Goal: Task Accomplishment & Management: Use online tool/utility

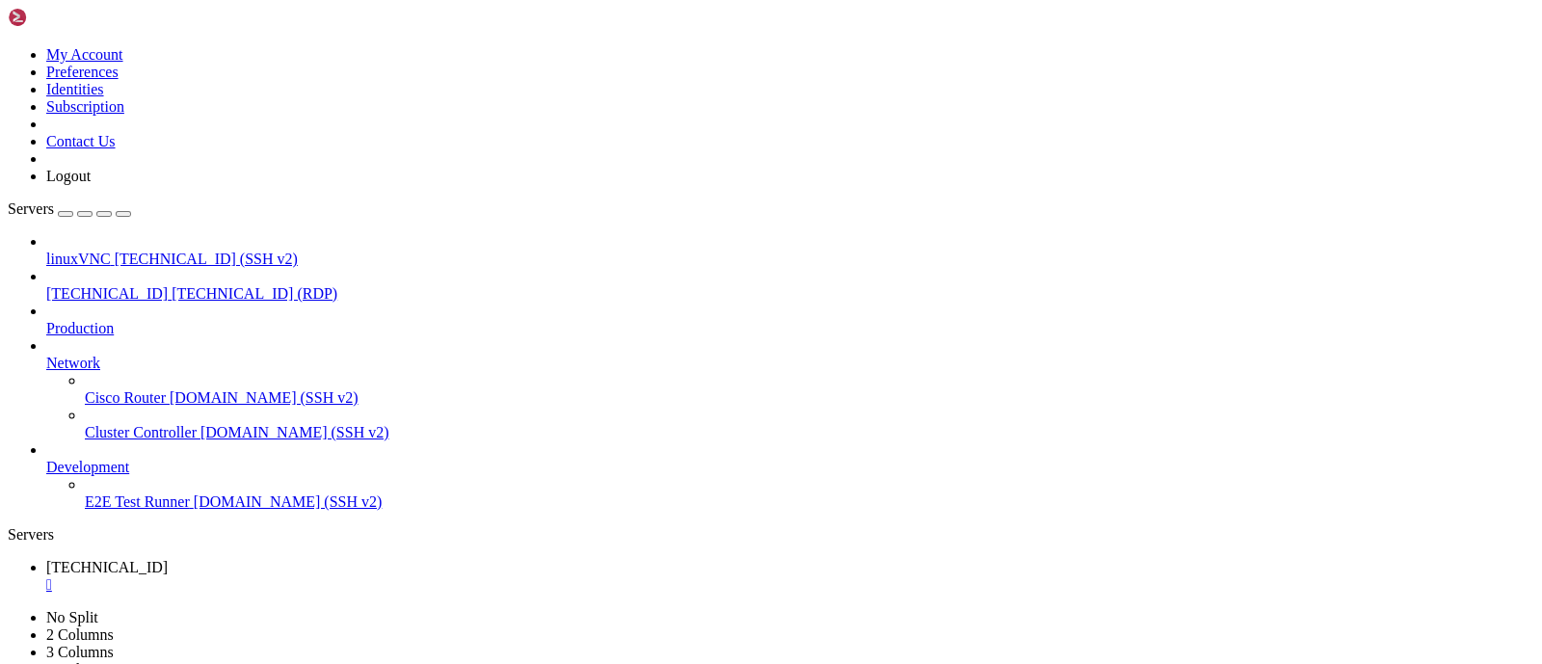
drag, startPoint x: 1022, startPoint y: 997, endPoint x: 952, endPoint y: 937, distance: 91.6
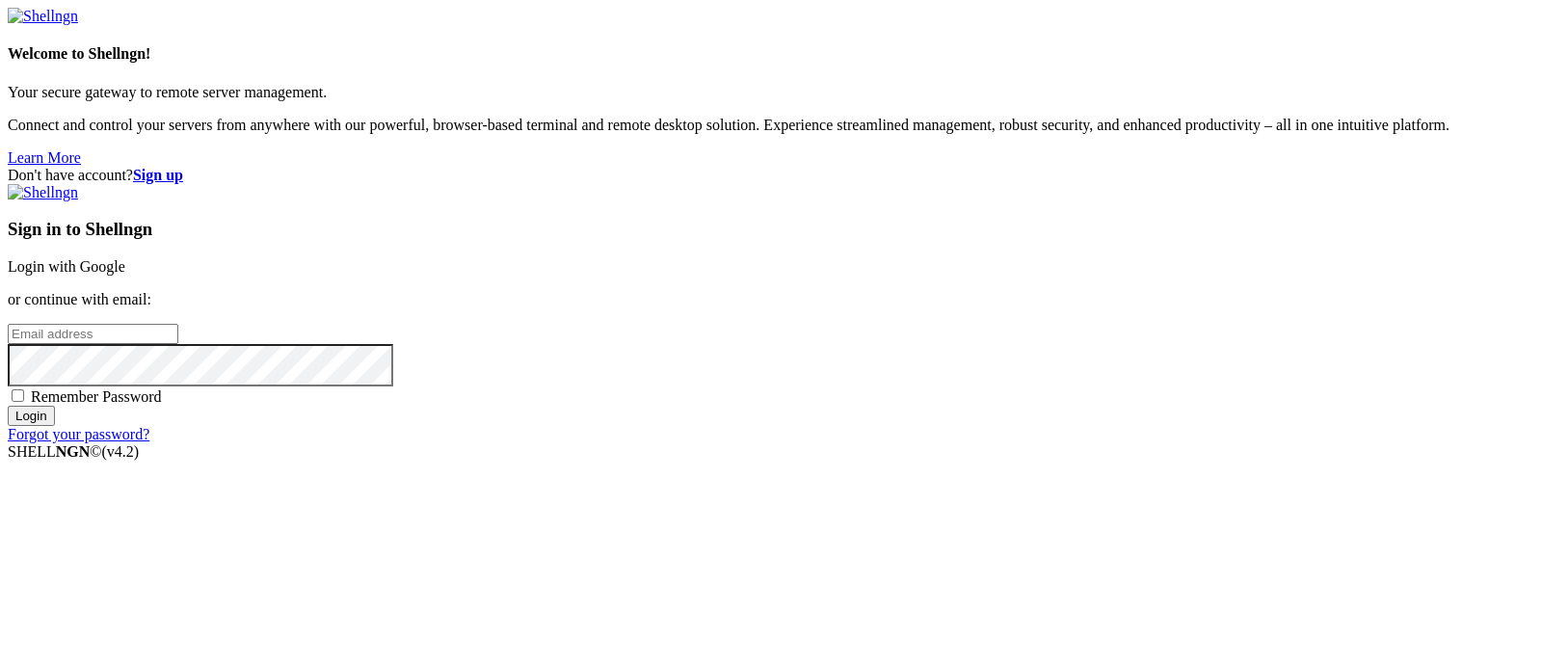
drag, startPoint x: 1032, startPoint y: 207, endPoint x: 995, endPoint y: 226, distance: 41.8
click at [995, 226] on div "Sign in to Shellngn Login with Google or continue with email: Remember Password…" at bounding box center [771, 313] width 1527 height 259
click at [125, 258] on link "Login with Google" at bounding box center [67, 266] width 118 height 16
click at [1344, 390] on div "Don't have account? Sign up Sign in to Shellngn Login with Google or continue w…" at bounding box center [771, 314] width 1527 height 294
click at [1390, 260] on div "Don't have account? Sign up Sign in to Shellngn Login with Google or continue w…" at bounding box center [771, 314] width 1527 height 294
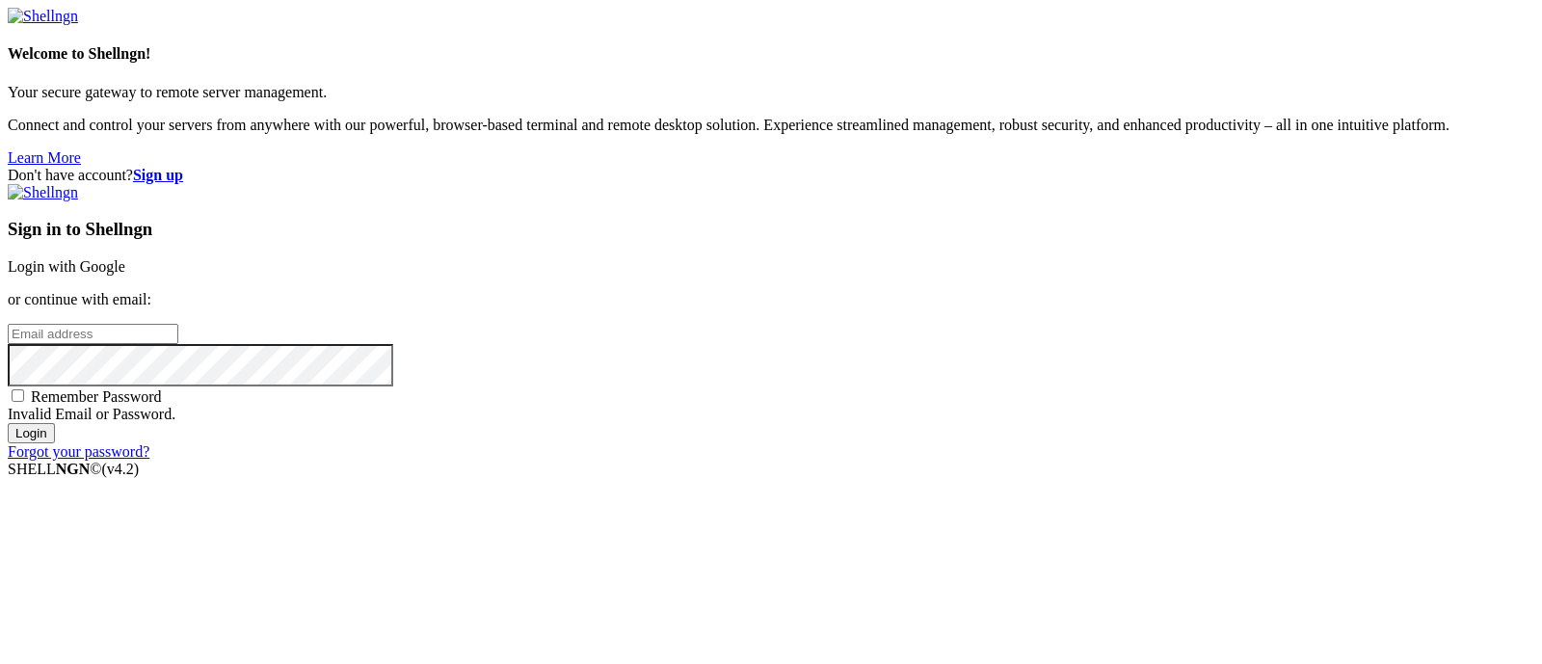
click at [1254, 167] on div "Don't have account? Sign up Sign in to Shellngn Login with Google or continue w…" at bounding box center [771, 314] width 1527 height 294
click at [125, 258] on link "Login with Google" at bounding box center [67, 266] width 118 height 16
